Goal: Information Seeking & Learning: Understand process/instructions

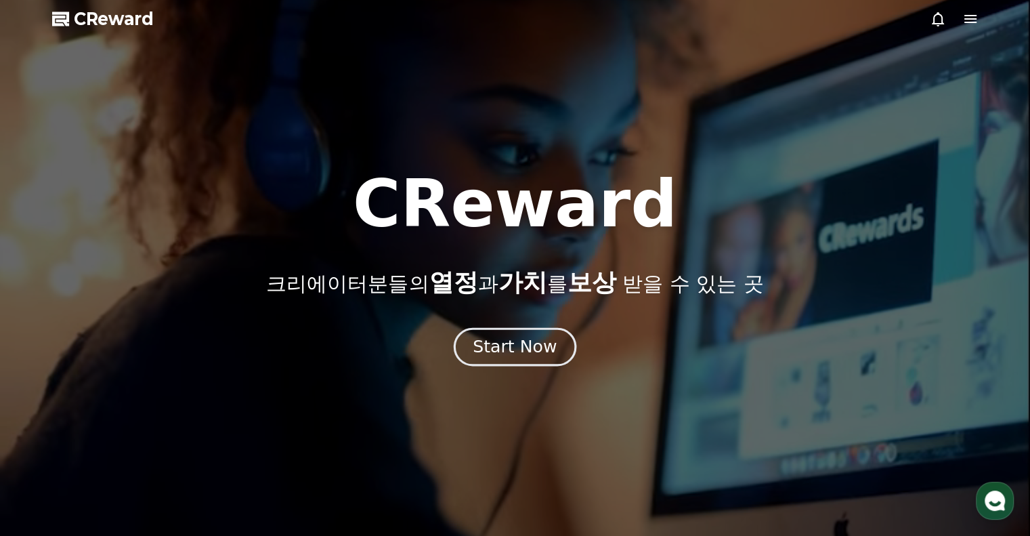
click at [520, 343] on div "Start Now" at bounding box center [515, 346] width 84 height 23
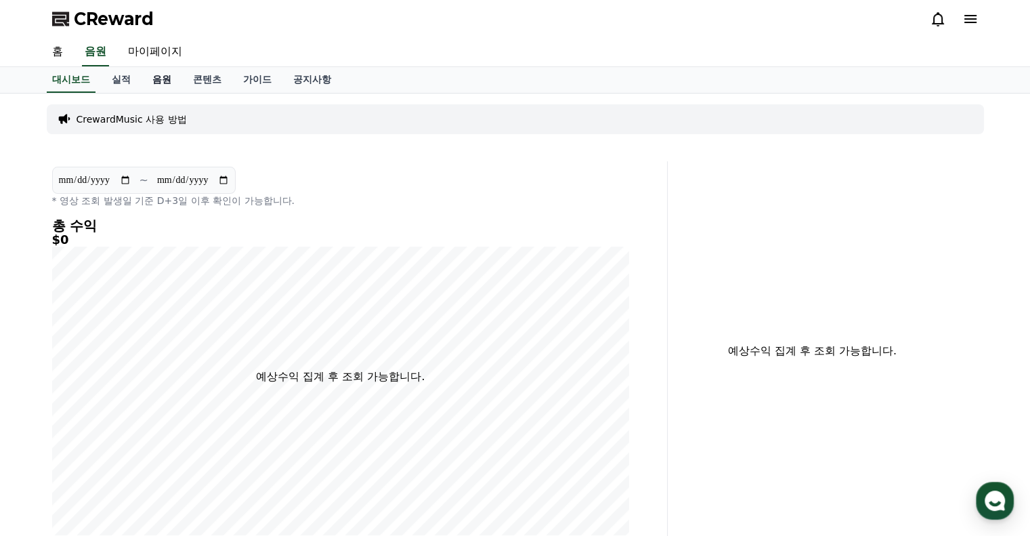
click at [165, 75] on link "음원" at bounding box center [162, 80] width 41 height 26
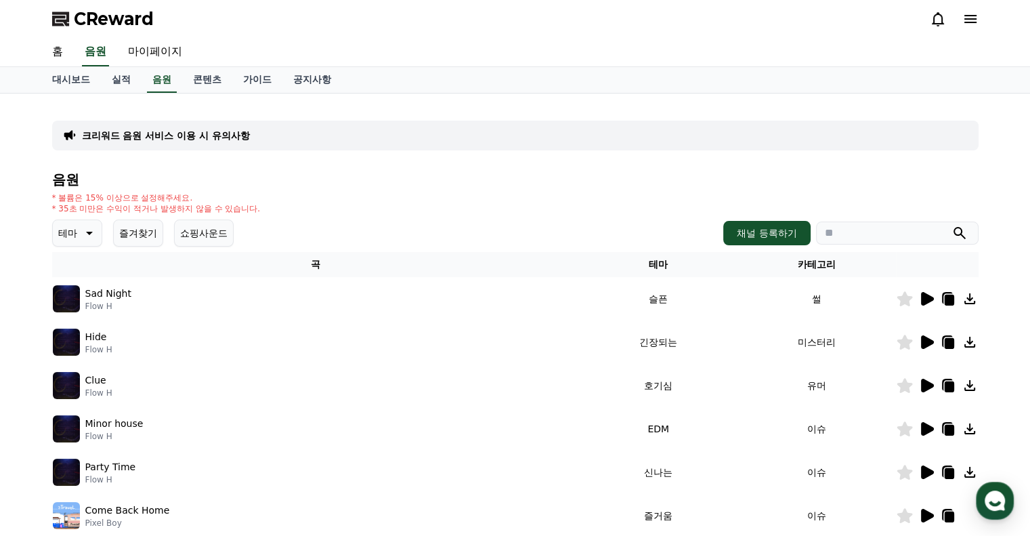
click at [946, 384] on icon at bounding box center [948, 386] width 9 height 11
click at [271, 81] on link "가이드" at bounding box center [257, 80] width 50 height 26
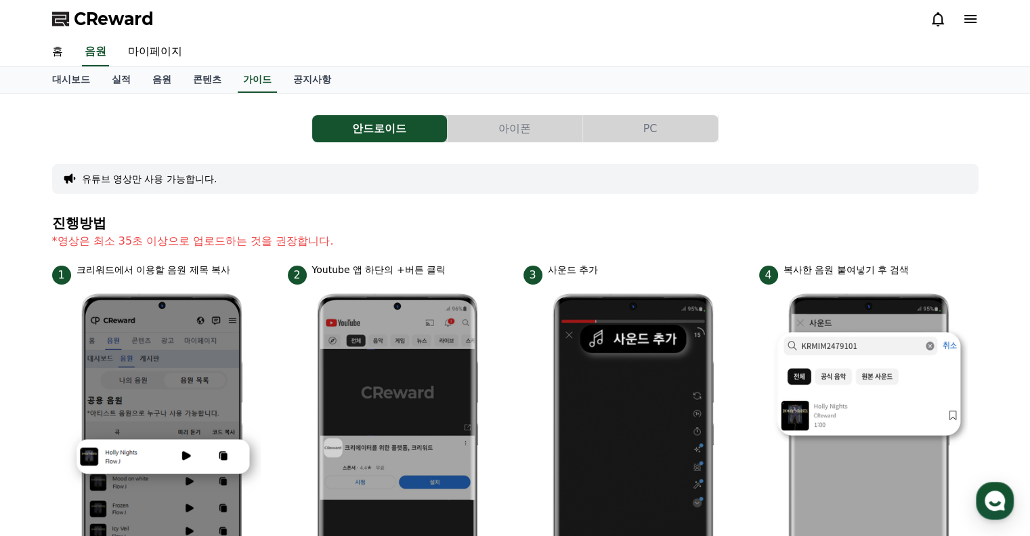
click at [635, 123] on button "PC" at bounding box center [650, 128] width 135 height 27
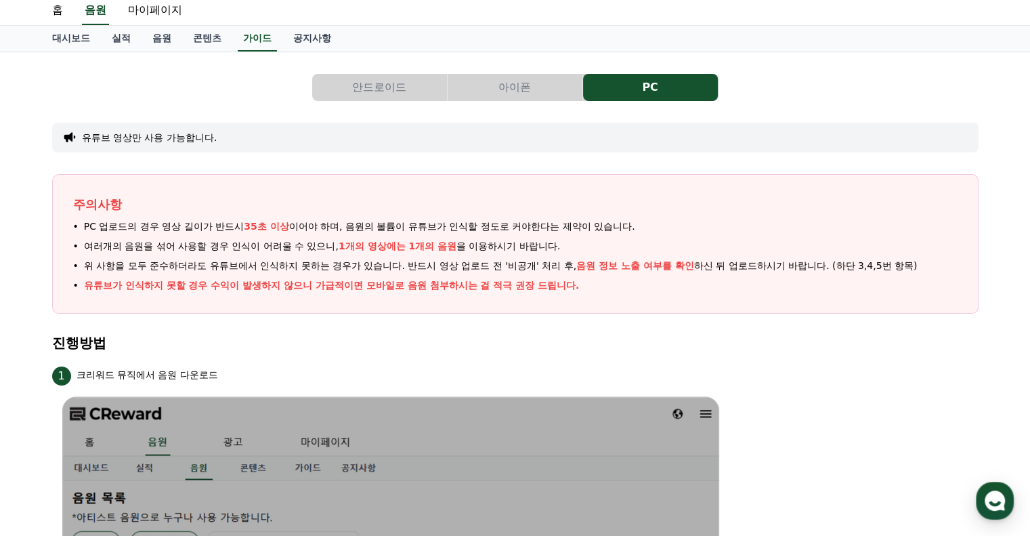
scroll to position [35, 0]
